Goal: Task Accomplishment & Management: Manage account settings

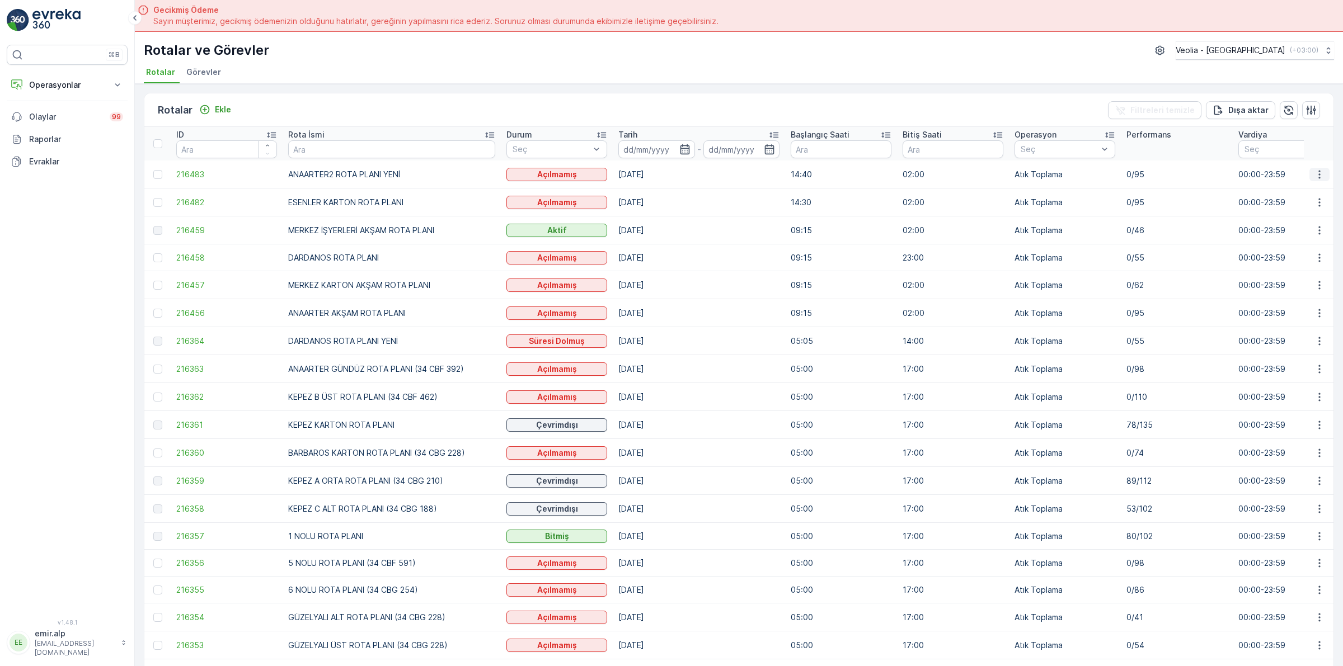
click at [1318, 174] on icon "button" at bounding box center [1319, 174] width 2 height 8
click at [1293, 236] on span "Atanan Kişiyi Değiştir" at bounding box center [1288, 238] width 78 height 11
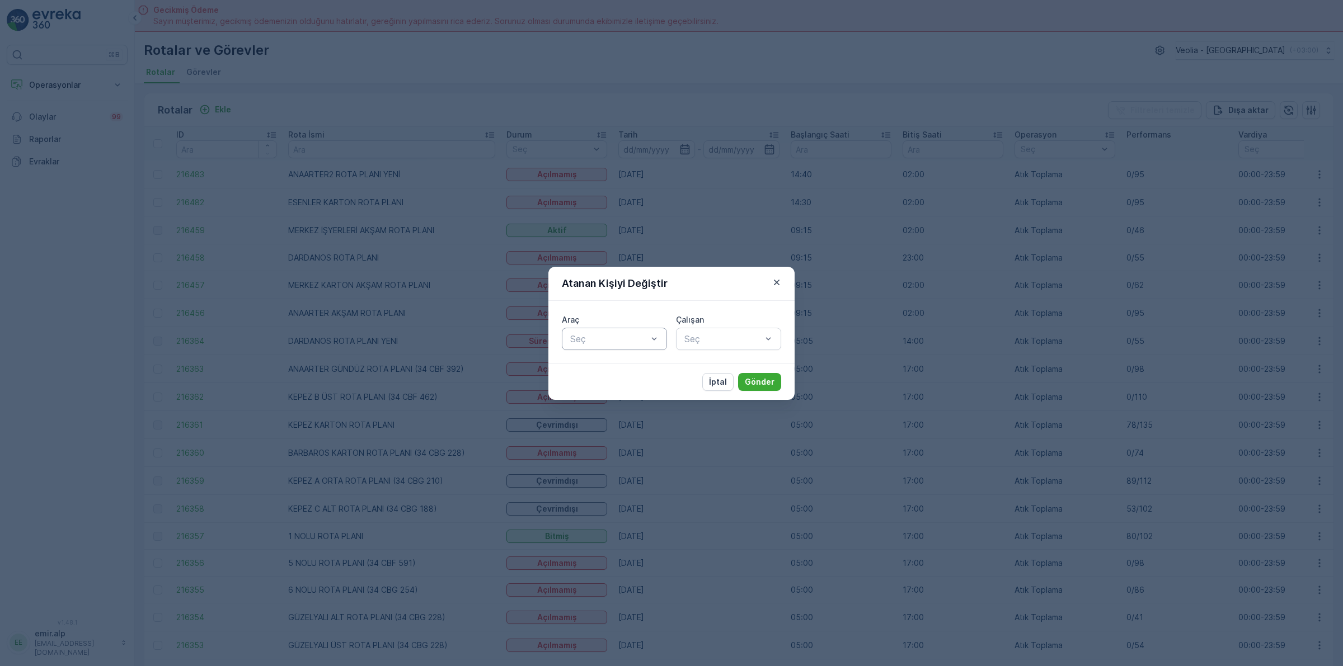
click at [593, 341] on div at bounding box center [608, 339] width 79 height 10
type input "886"
click at [608, 368] on span "34 NJA 886" at bounding box center [593, 366] width 51 height 10
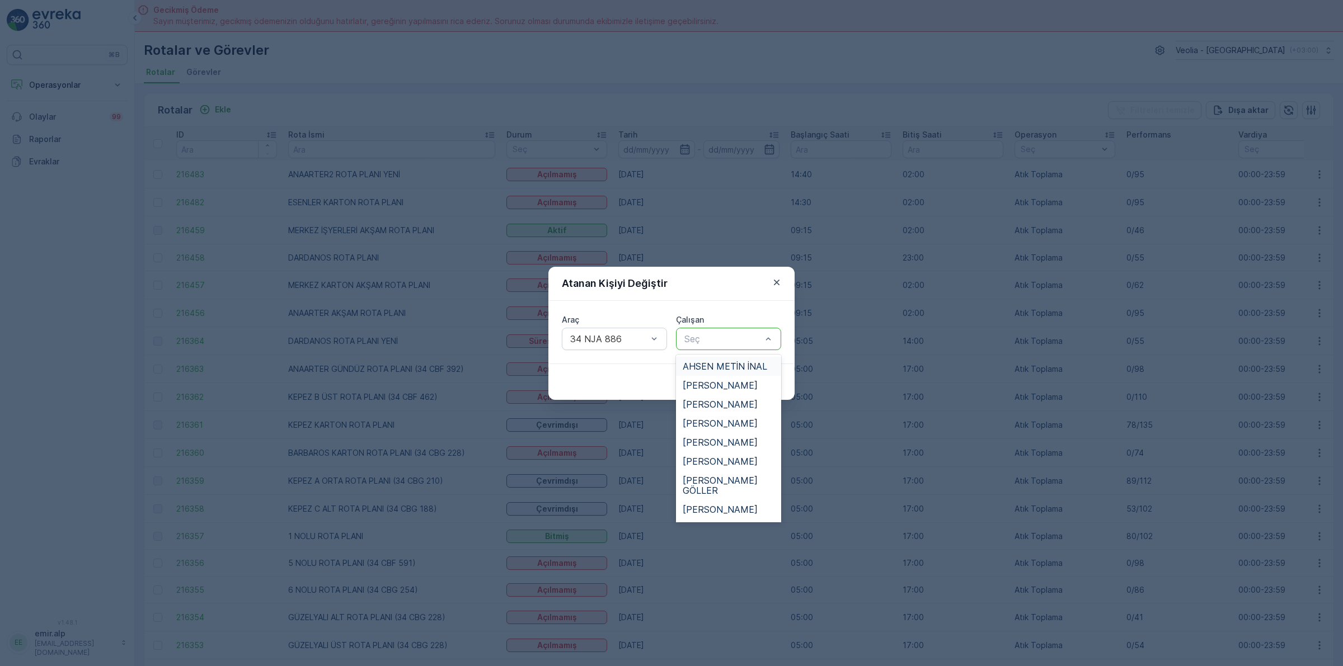
click at [732, 337] on div at bounding box center [722, 339] width 79 height 10
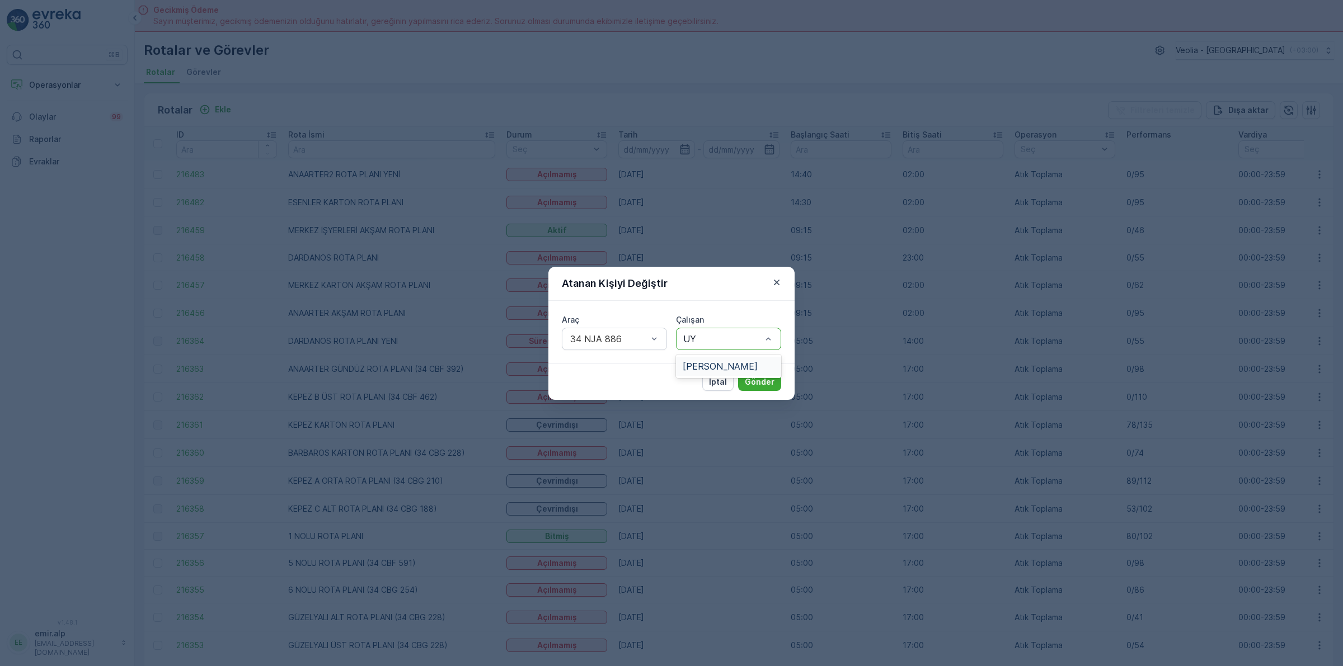
type input "UYG"
click at [731, 361] on span "[PERSON_NAME]" at bounding box center [720, 366] width 75 height 10
click at [765, 379] on p "Gönder" at bounding box center [760, 382] width 30 height 11
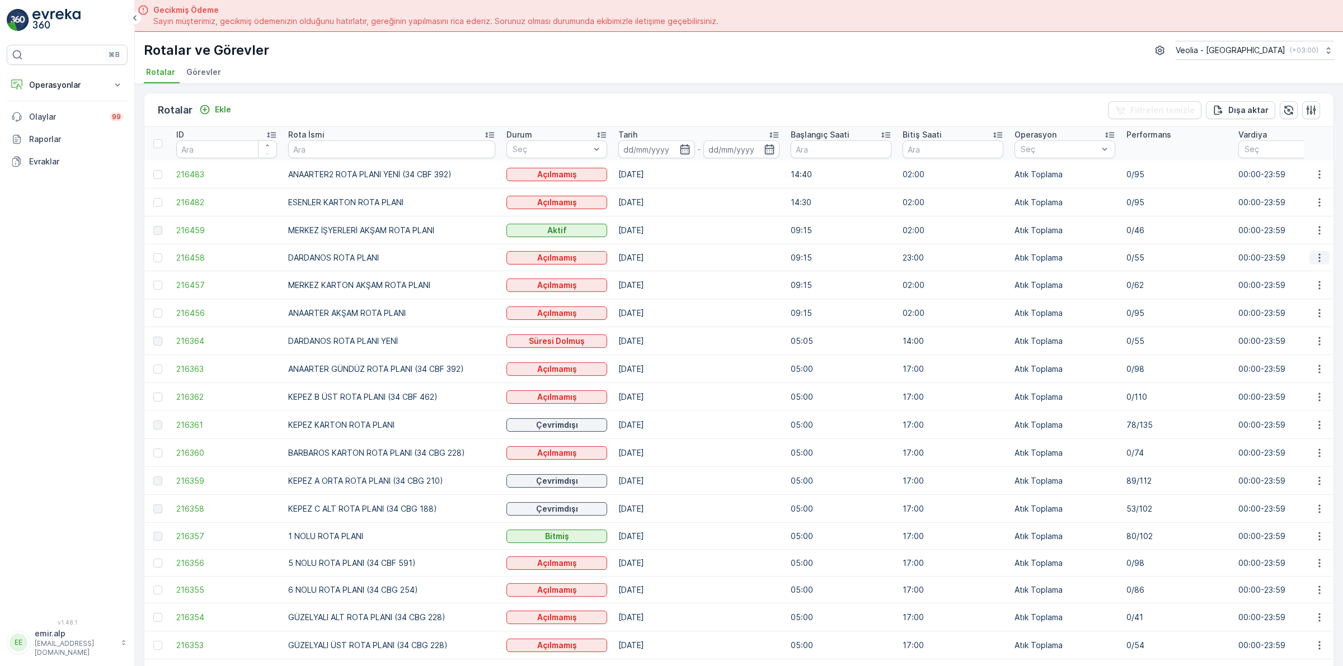
click at [1319, 258] on icon "button" at bounding box center [1319, 257] width 11 height 11
click at [1307, 322] on span "Atanan Kişiyi Değiştir" at bounding box center [1288, 321] width 78 height 11
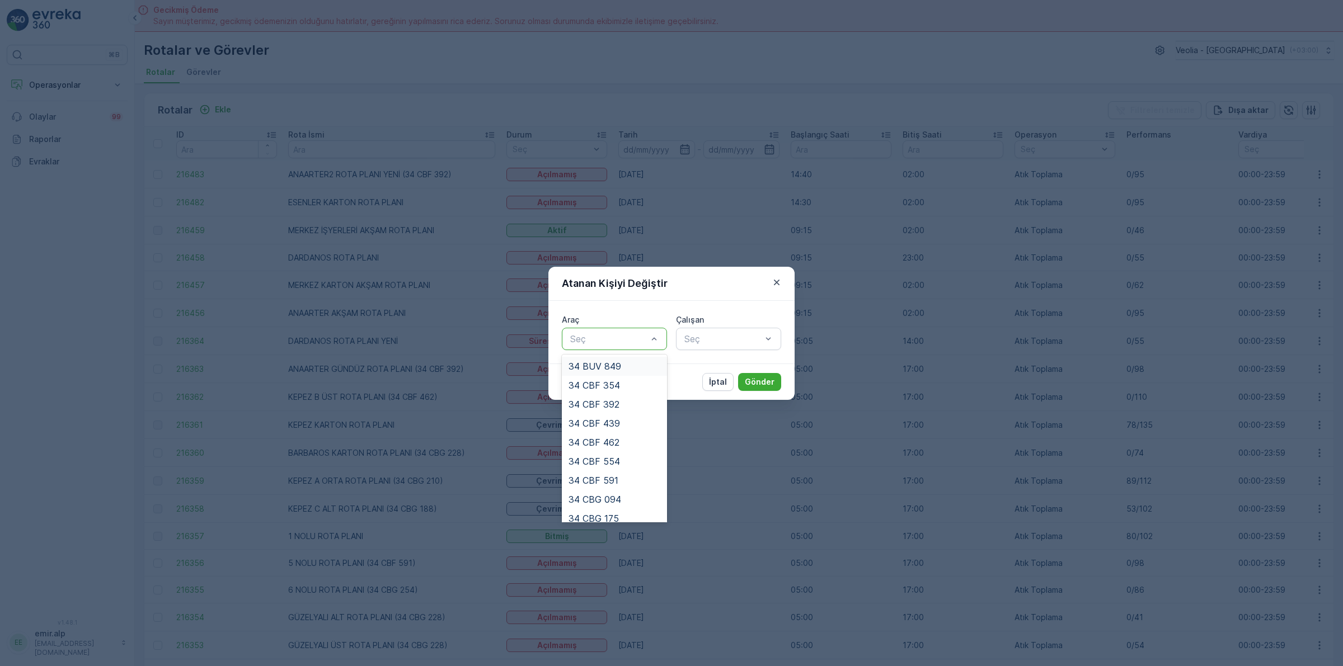
click at [582, 341] on div at bounding box center [608, 339] width 79 height 10
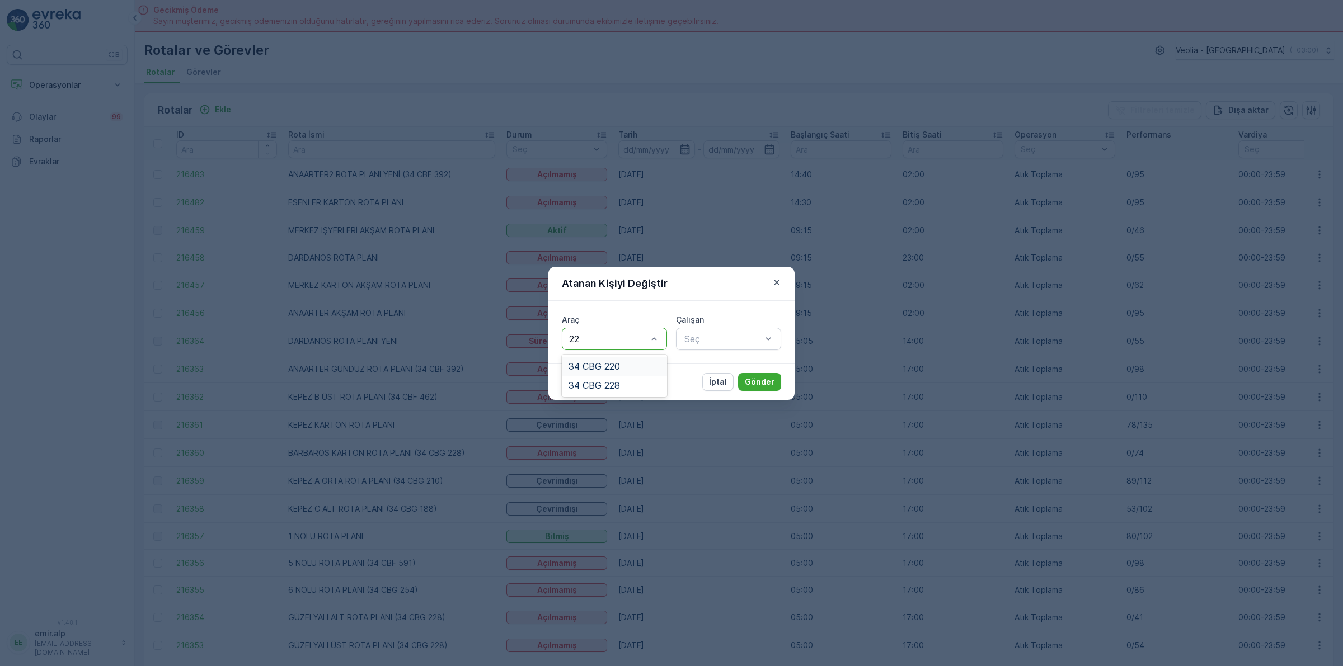
type input "220"
click at [619, 367] on span "34 CBG 220" at bounding box center [593, 366] width 51 height 10
type input "EZEL"
click at [714, 369] on span "[PERSON_NAME]" at bounding box center [720, 366] width 75 height 10
click at [770, 380] on p "Gönder" at bounding box center [760, 382] width 30 height 11
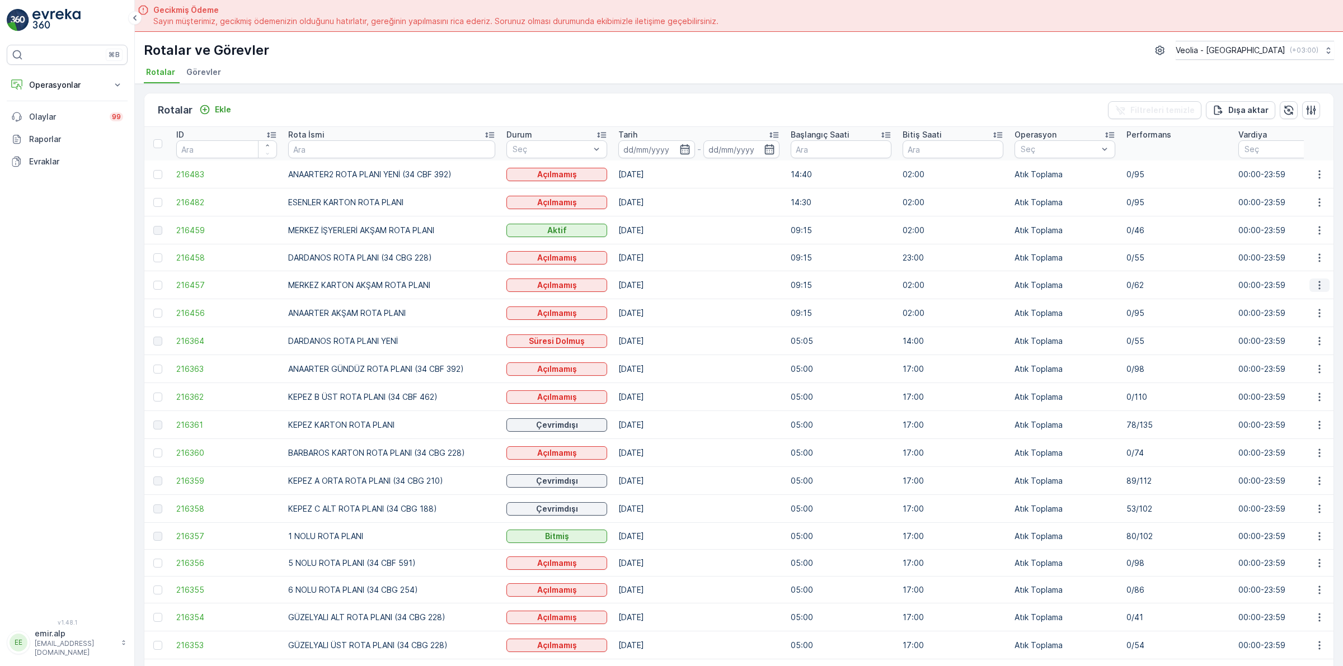
click at [1315, 285] on icon "button" at bounding box center [1319, 285] width 11 height 11
click at [1307, 347] on span "Atanan Kişiyi Değiştir" at bounding box center [1288, 349] width 78 height 11
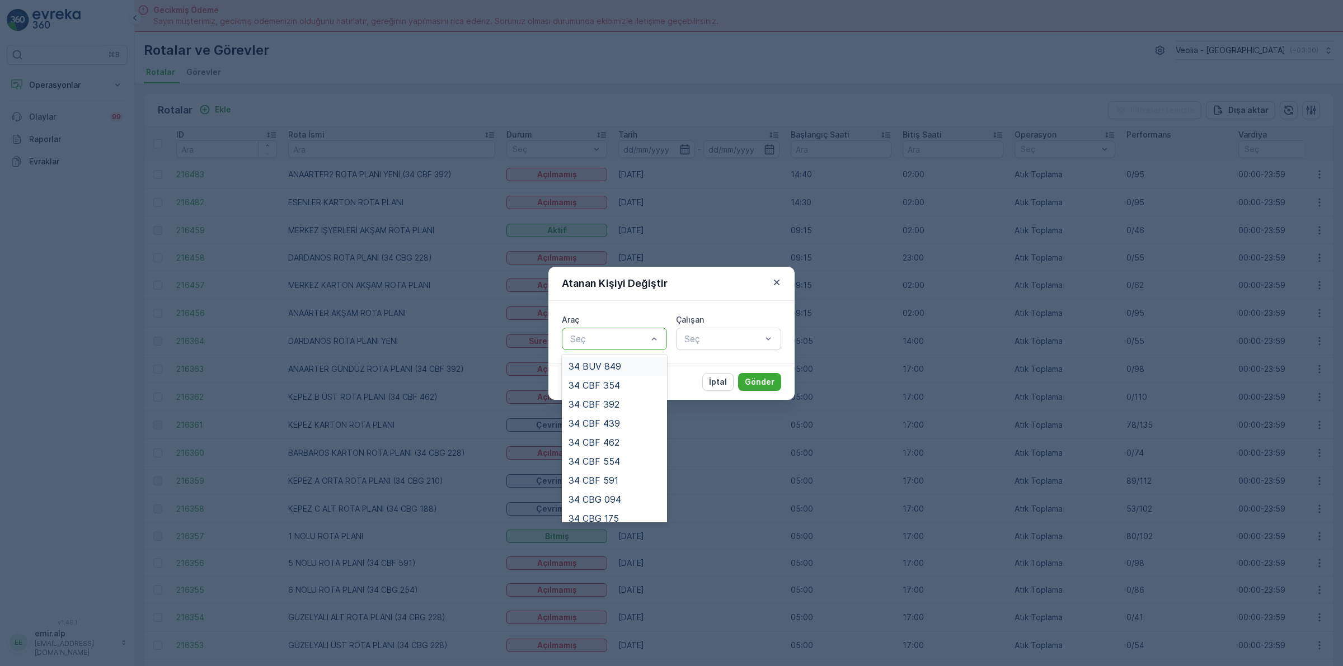
click at [608, 336] on div at bounding box center [608, 339] width 79 height 10
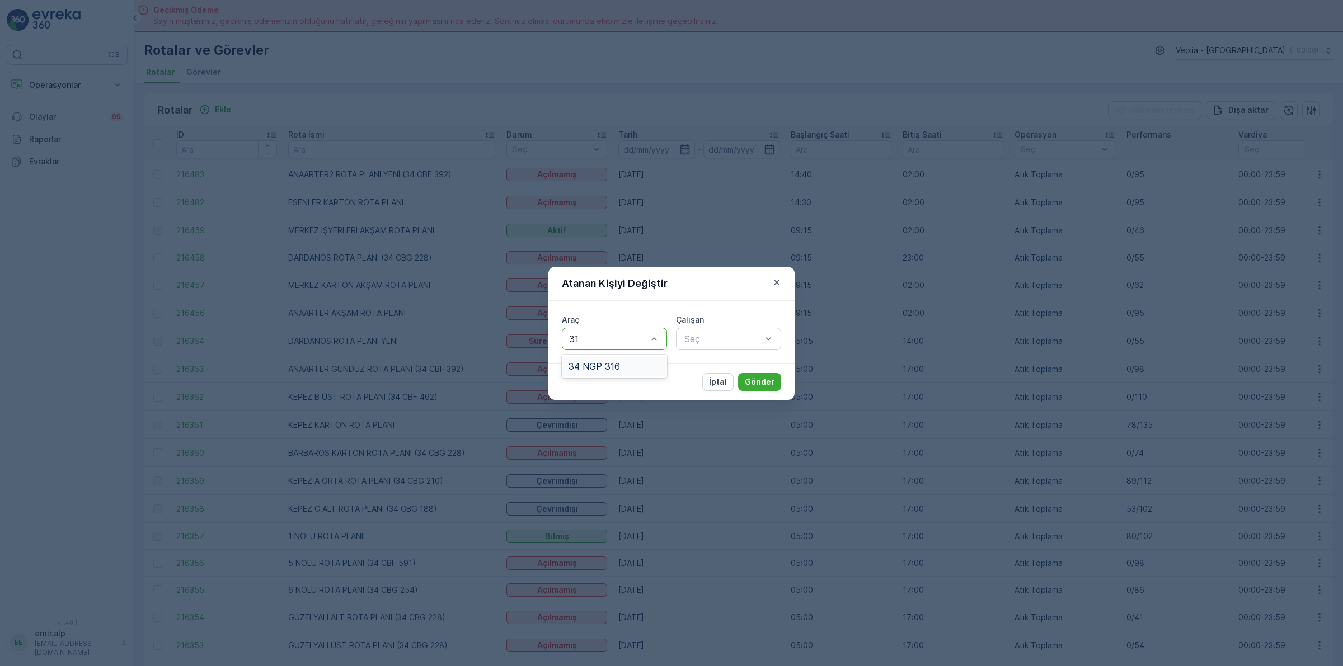
type input "316"
click at [633, 369] on div "34 NGP 316" at bounding box center [614, 366] width 92 height 10
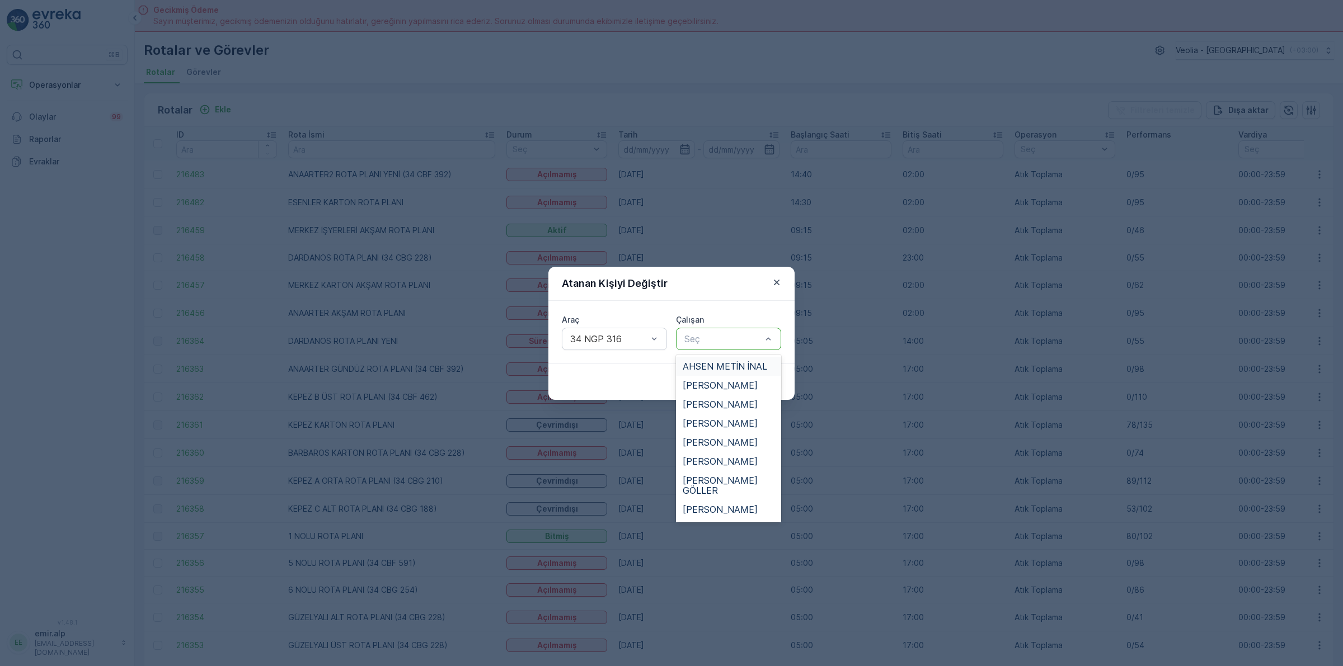
click at [726, 331] on div "Seç" at bounding box center [728, 339] width 105 height 22
type input "SAL"
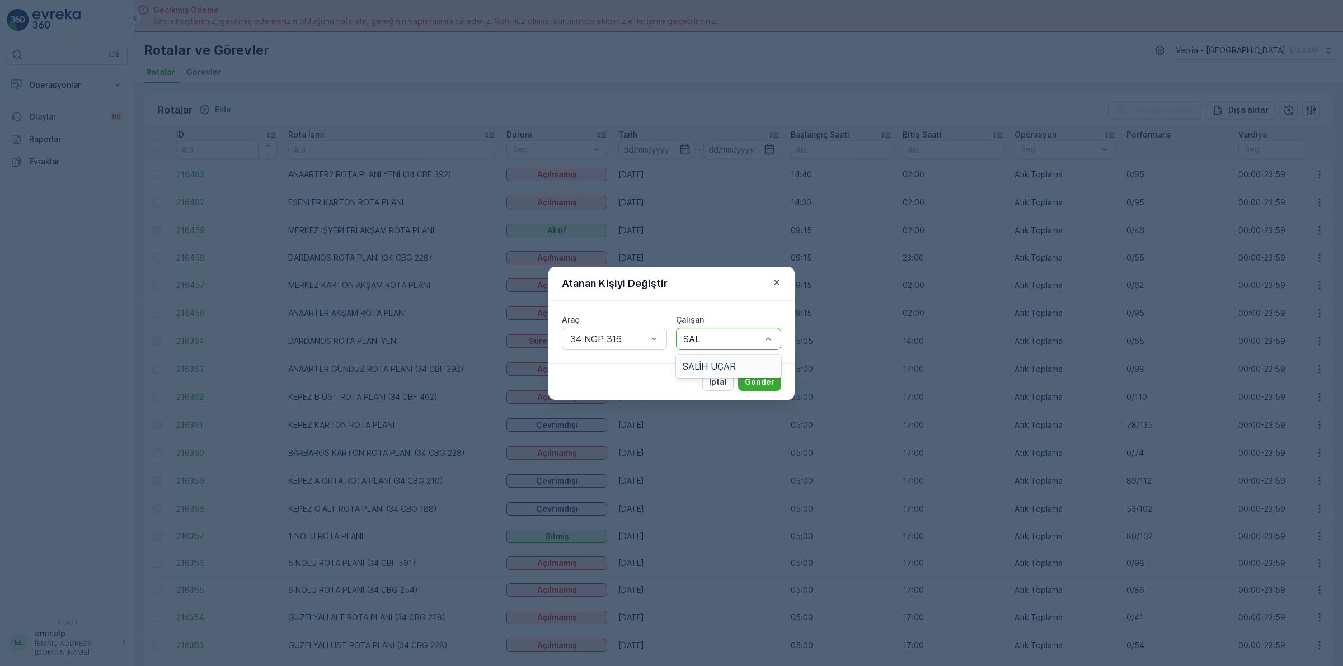
click at [726, 363] on span "SALİH UÇAR" at bounding box center [709, 366] width 53 height 10
click at [759, 378] on p "Gönder" at bounding box center [760, 382] width 30 height 11
